Goal: Find specific page/section

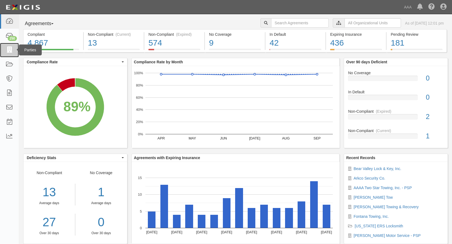
click at [8, 49] on icon at bounding box center [9, 50] width 8 height 6
click at [384, 169] on link "Bear Valley Lock & Key, Inc." at bounding box center [378, 168] width 48 height 4
click at [369, 179] on link "Arkco Security Co." at bounding box center [370, 178] width 32 height 4
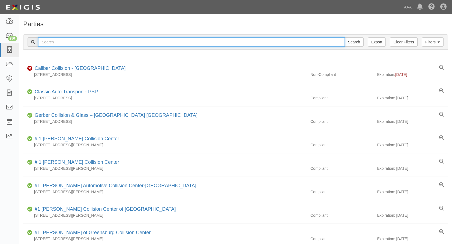
click at [64, 40] on input "text" at bounding box center [191, 41] width 307 height 9
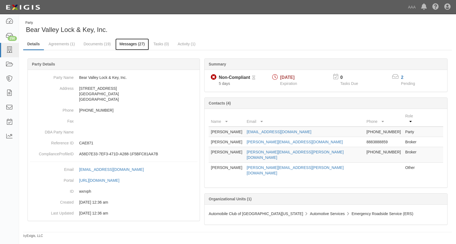
click at [132, 44] on link "Messages (27)" at bounding box center [132, 44] width 34 height 12
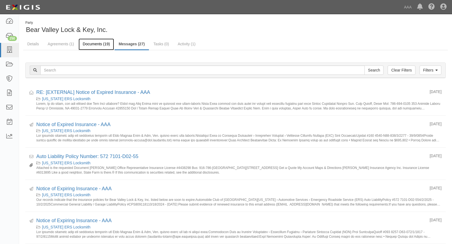
click at [94, 43] on link "Documents (19)" at bounding box center [96, 44] width 35 height 12
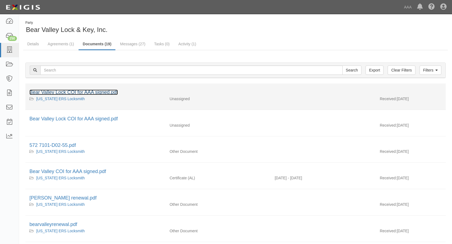
click at [101, 92] on link "Bear Valley Lock COI for AAA signed.pdf" at bounding box center [73, 91] width 88 height 5
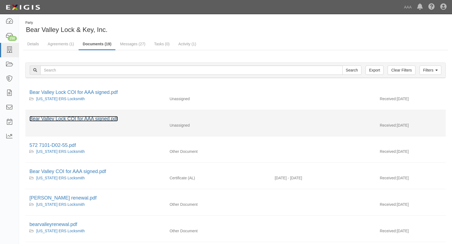
click at [74, 116] on link "Bear Valley Lock COI for AAA signed.pdf" at bounding box center [73, 118] width 88 height 5
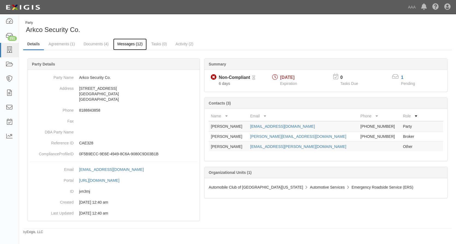
click at [130, 44] on link "Messages (12)" at bounding box center [130, 44] width 34 height 12
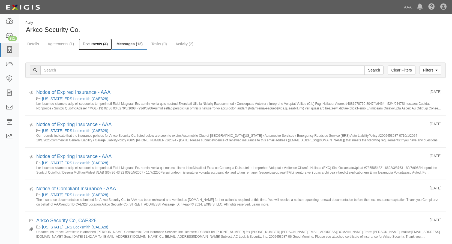
click at [98, 43] on link "Documents (4)" at bounding box center [95, 44] width 33 height 12
